Goal: Information Seeking & Learning: Understand process/instructions

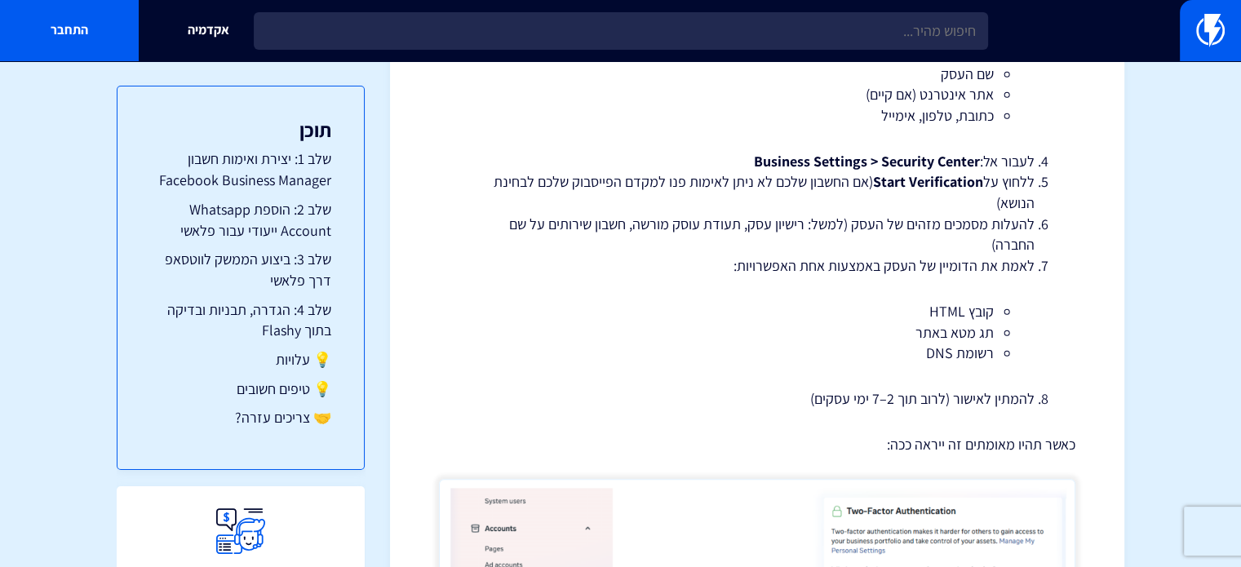
scroll to position [612, 0]
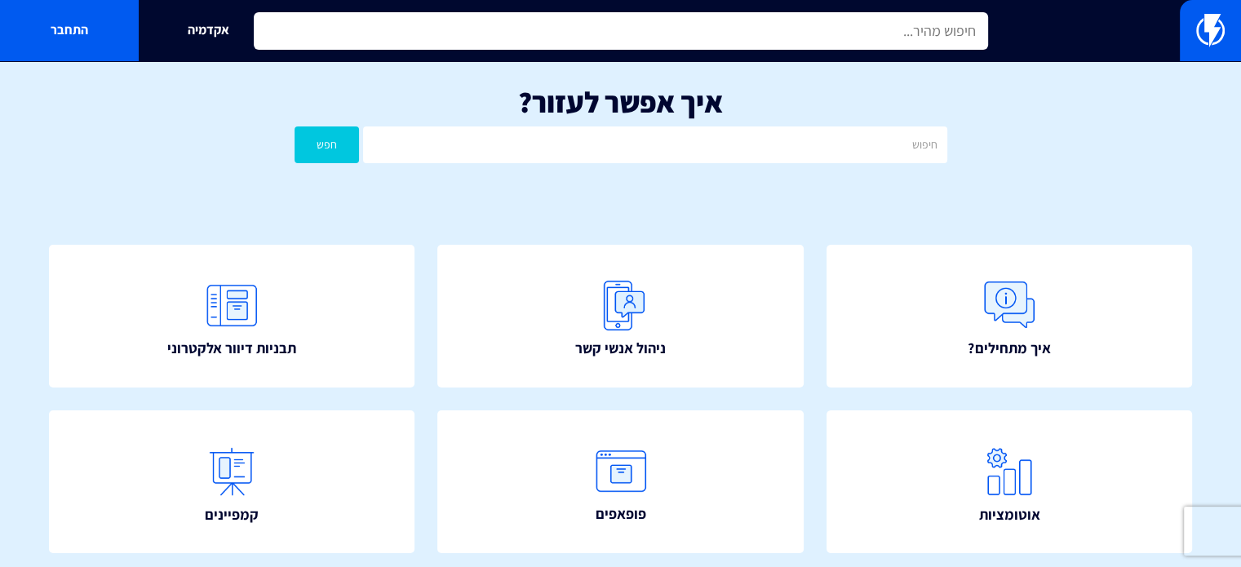
click at [737, 29] on input "text" at bounding box center [621, 31] width 735 height 38
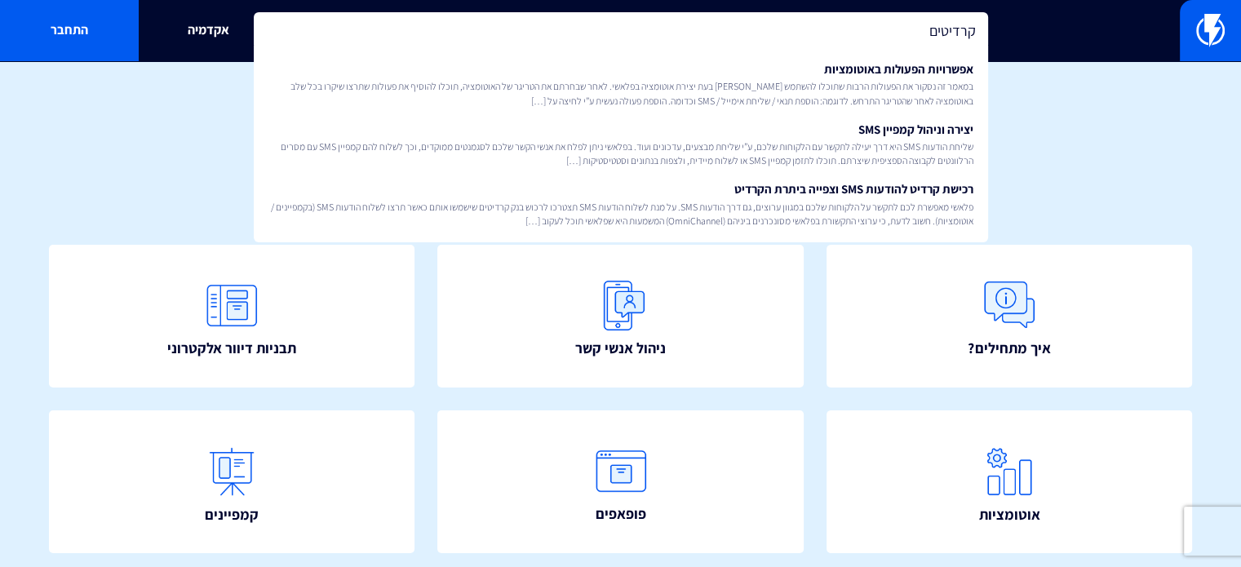
type input "קרדיטים"
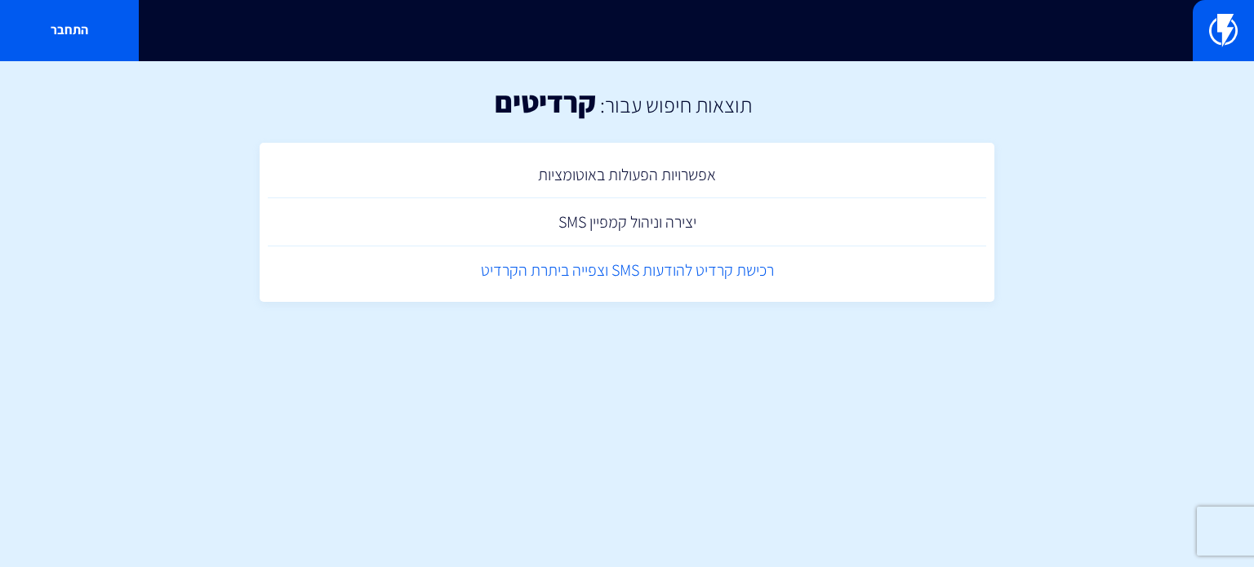
click at [686, 270] on link "רכישת קרדיט להודעות SMS וצפייה ביתרת הקרדיט" at bounding box center [627, 270] width 718 height 48
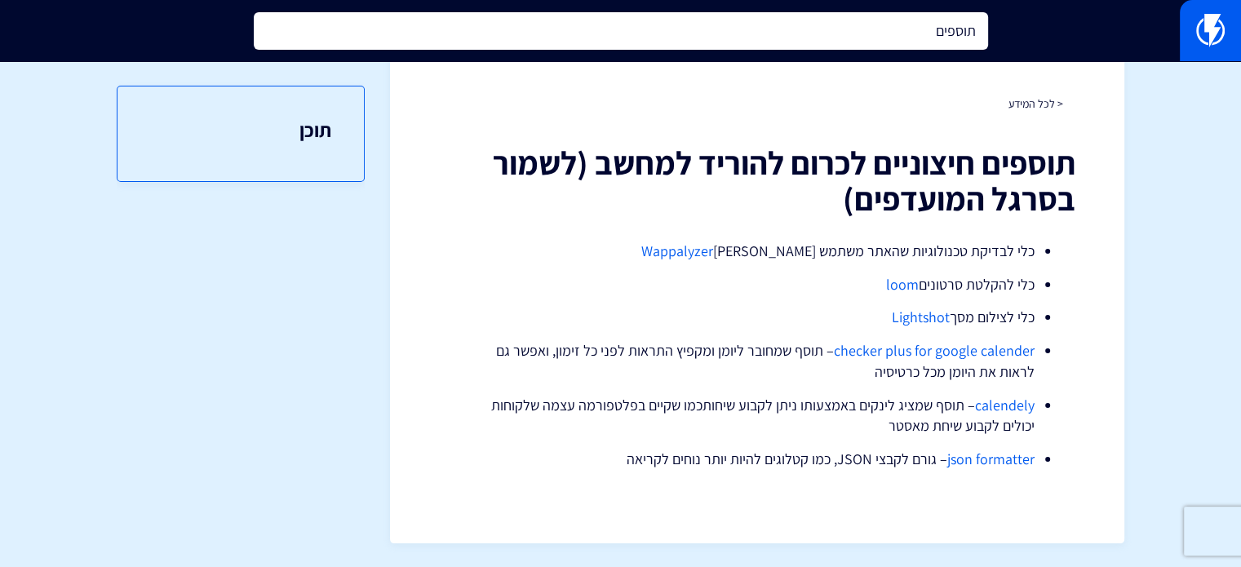
click at [845, 42] on input "תוספים" at bounding box center [621, 31] width 735 height 38
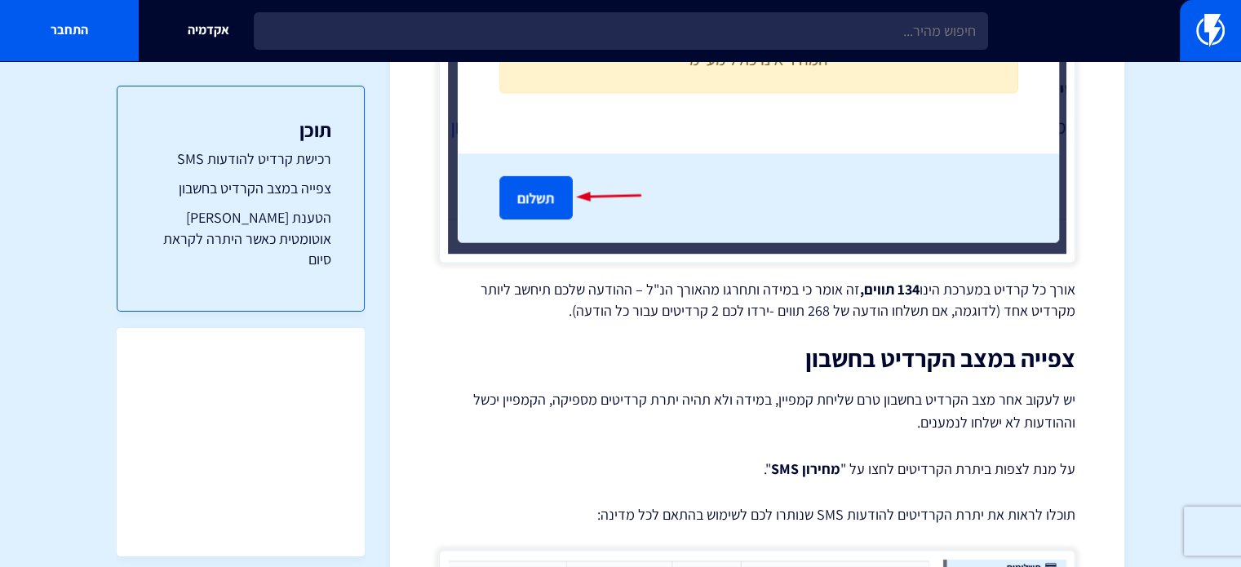
scroll to position [2347, 0]
